Goal: Transaction & Acquisition: Purchase product/service

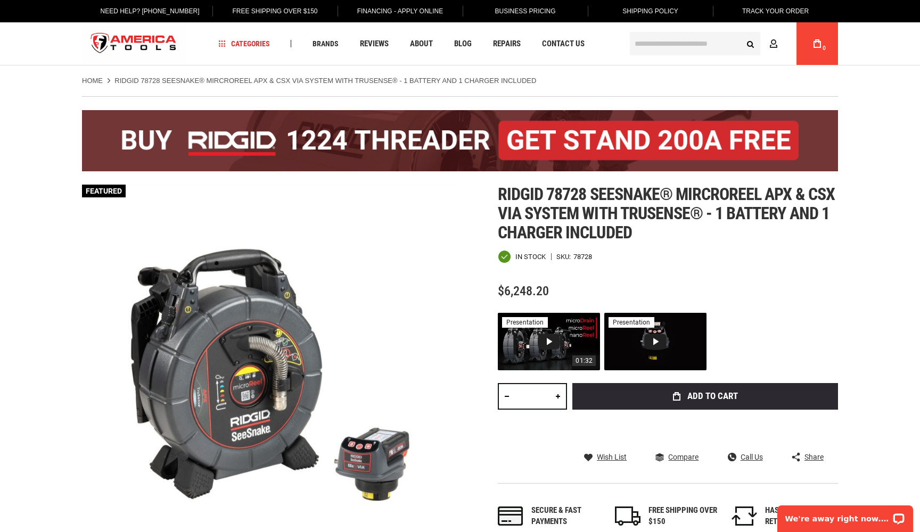
click at [537, 336] on div "01:32 presentation" at bounding box center [549, 341] width 102 height 57
click at [0, 0] on button "Close popup window" at bounding box center [0, 0] width 0 height 0
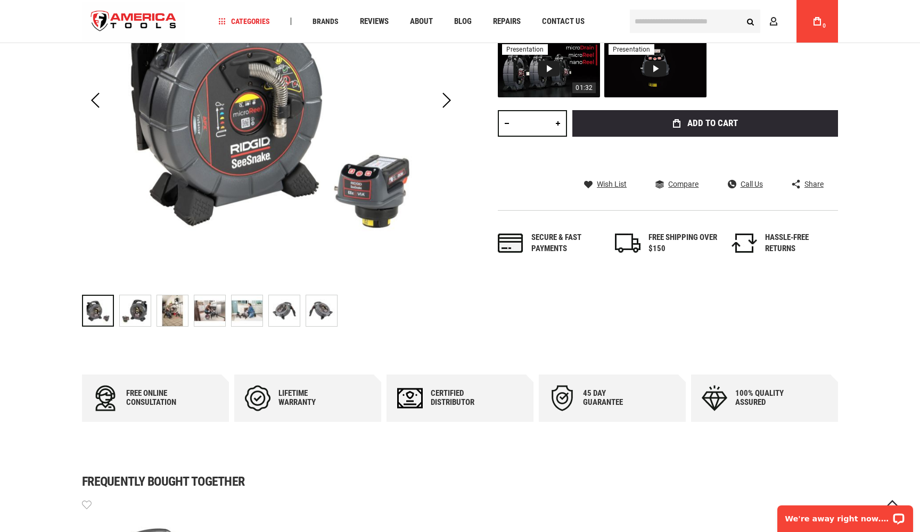
scroll to position [272, 0]
click at [138, 305] on img "RIDGID 78728 SEESNAKE® MIRCROREEL APX & CSX VIA SYSTEM WITH TRUSENSE® - 1 BATTE…" at bounding box center [135, 310] width 31 height 31
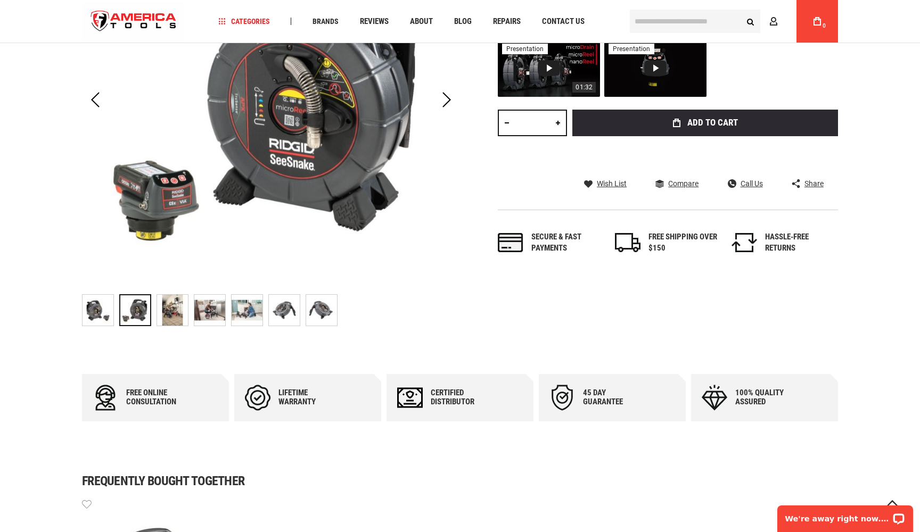
click at [179, 304] on img "RIDGID 78728 SEESNAKE® MIRCROREEL APX & CSX VIA SYSTEM WITH TRUSENSE® - 1 BATTE…" at bounding box center [172, 310] width 31 height 31
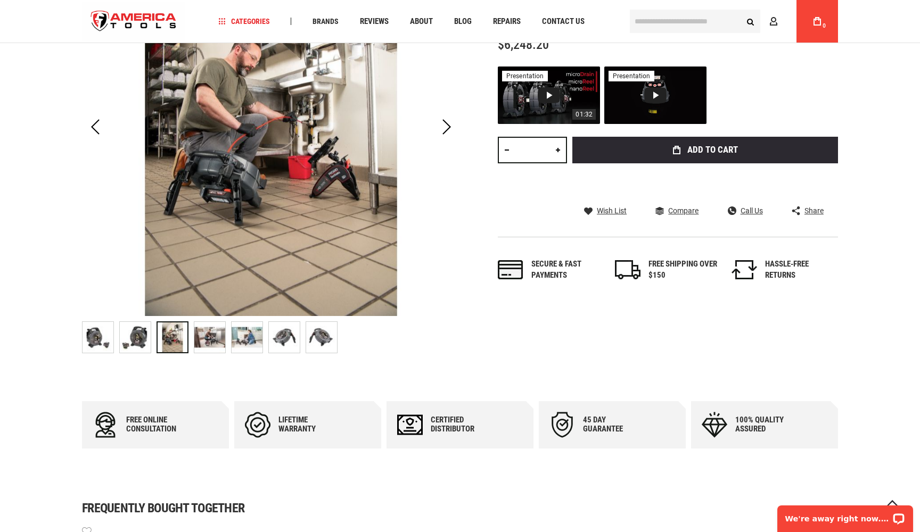
scroll to position [235, 0]
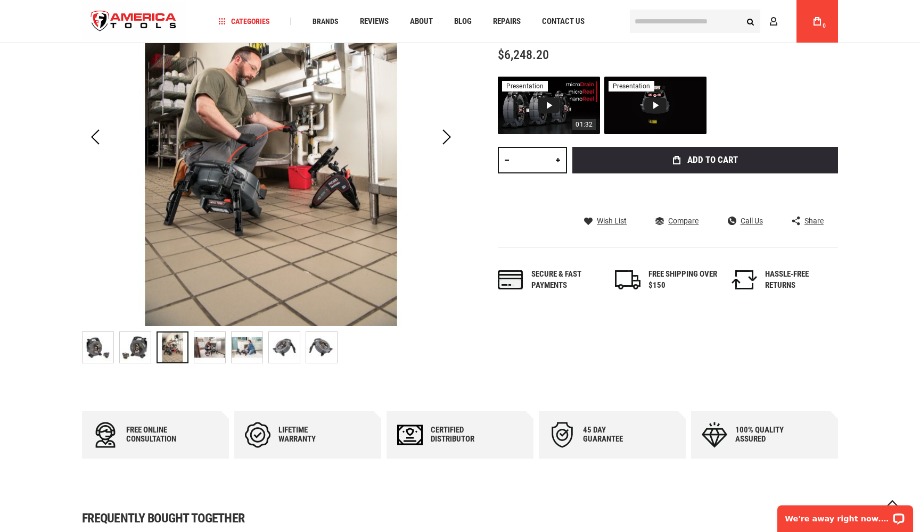
click at [214, 348] on img "RIDGID 78728 SEESNAKE® MIRCROREEL APX & CSX VIA SYSTEM WITH TRUSENSE® - 1 BATTE…" at bounding box center [209, 347] width 31 height 31
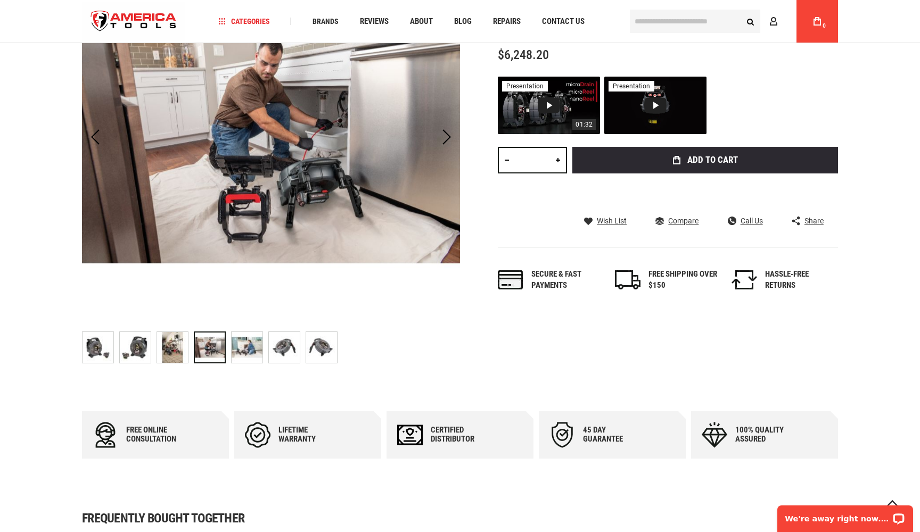
click at [246, 355] on img "RIDGID 78728 SEESNAKE® MIRCROREEL APX & CSX VIA SYSTEM WITH TRUSENSE® - 1 BATTE…" at bounding box center [246, 347] width 31 height 31
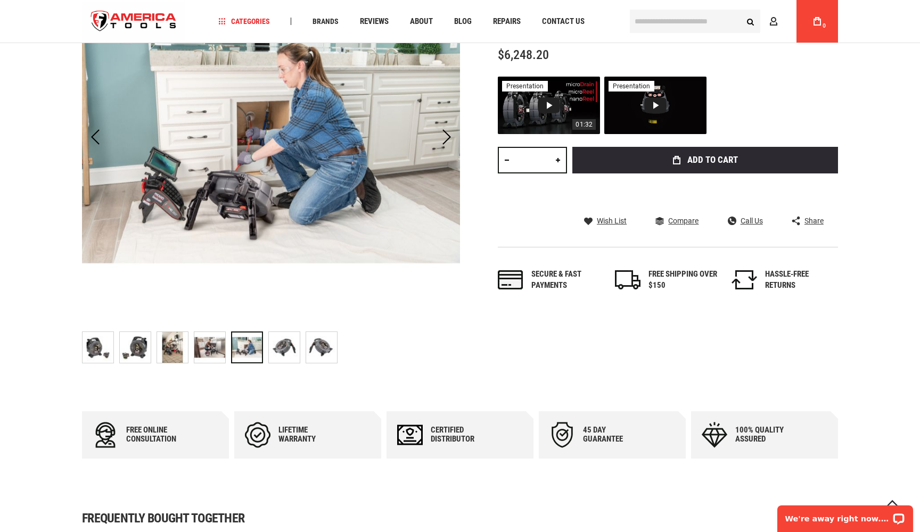
click at [289, 347] on img "RIDGID 78728 SEESNAKE® MIRCROREEL APX & CSX VIA SYSTEM WITH TRUSENSE® - 1 BATTE…" at bounding box center [284, 347] width 31 height 31
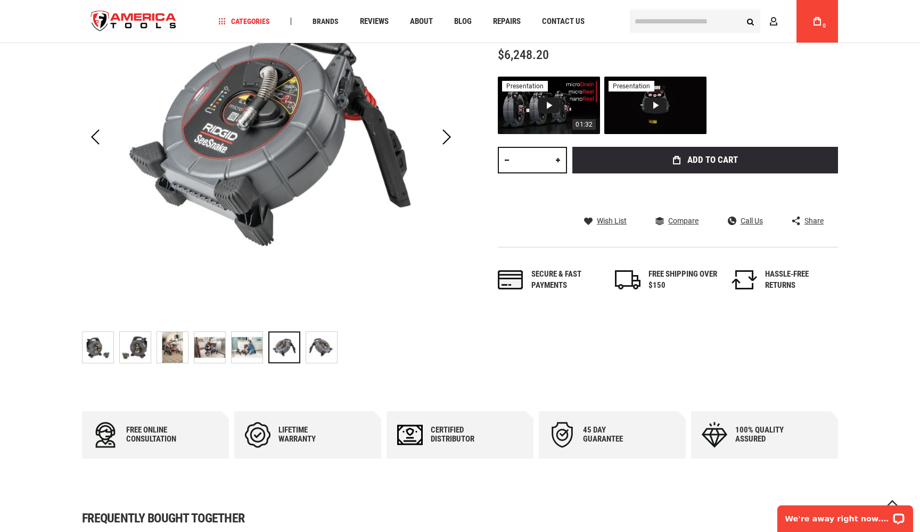
click at [320, 344] on img "RIDGID 78728 SEESNAKE® MIRCROREEL APX & CSX VIA SYSTEM WITH TRUSENSE® - 1 BATTE…" at bounding box center [321, 347] width 31 height 31
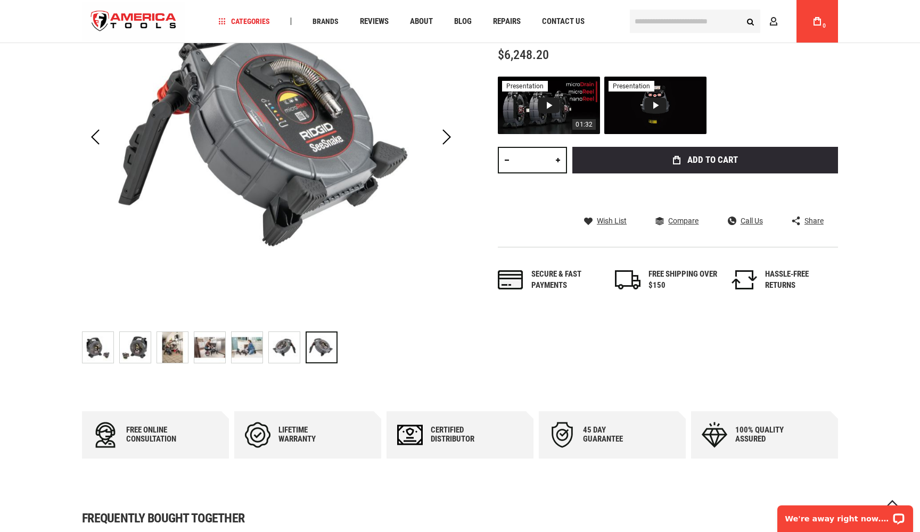
click at [296, 346] on img "RIDGID 78728 SEESNAKE® MIRCROREEL APX & CSX VIA SYSTEM WITH TRUSENSE® - 1 BATTE…" at bounding box center [284, 347] width 31 height 31
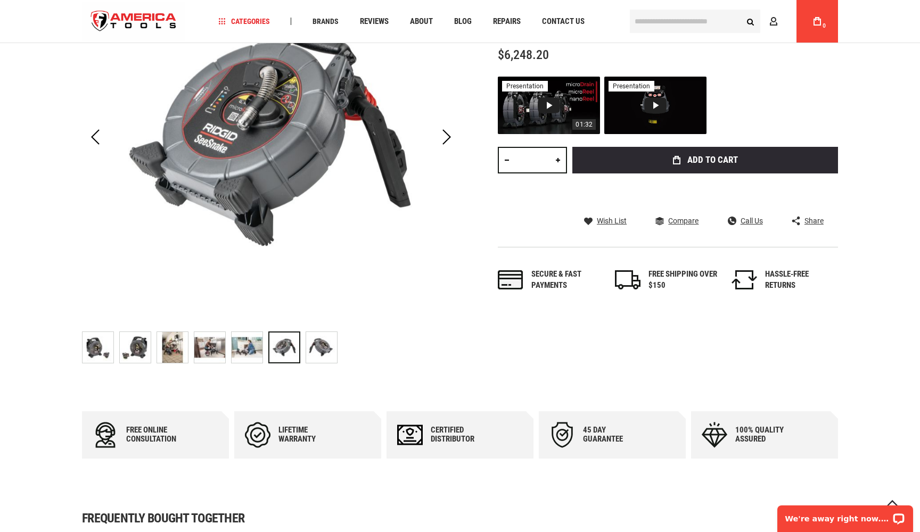
click at [296, 346] on div at bounding box center [284, 348] width 32 height 32
click at [250, 346] on img "RIDGID 78728 SEESNAKE® MIRCROREEL APX & CSX VIA SYSTEM WITH TRUSENSE® - 1 BATTE…" at bounding box center [246, 347] width 31 height 31
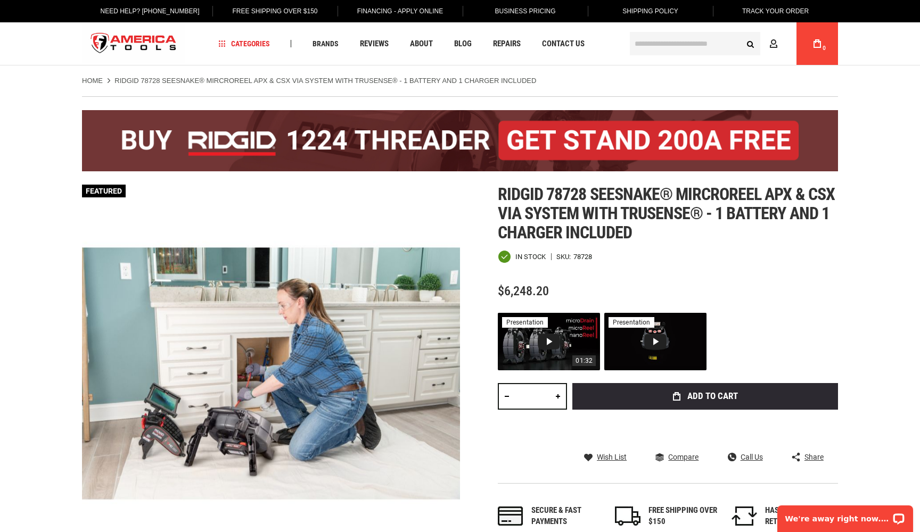
scroll to position [0, 0]
